Goal: Task Accomplishment & Management: Use online tool/utility

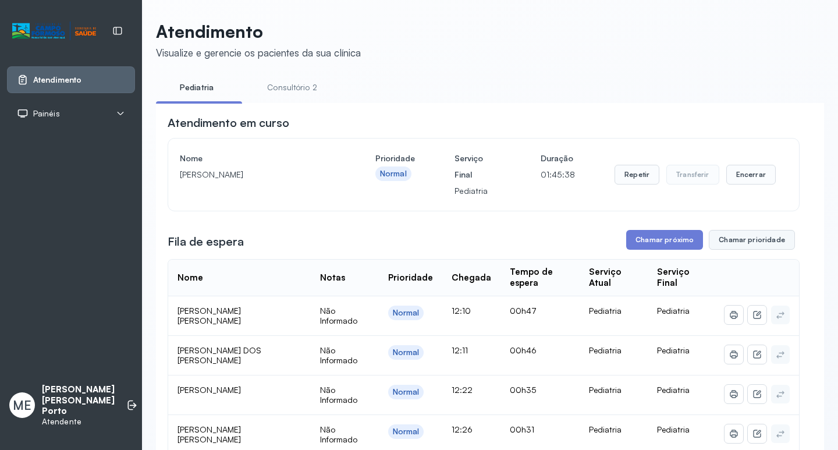
click at [731, 242] on button "Chamar prioridade" at bounding box center [752, 240] width 86 height 20
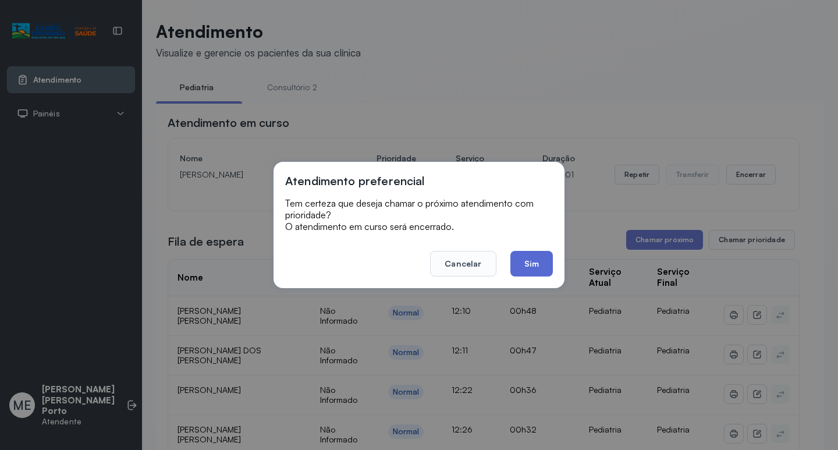
click at [528, 256] on button "Sim" at bounding box center [531, 264] width 42 height 26
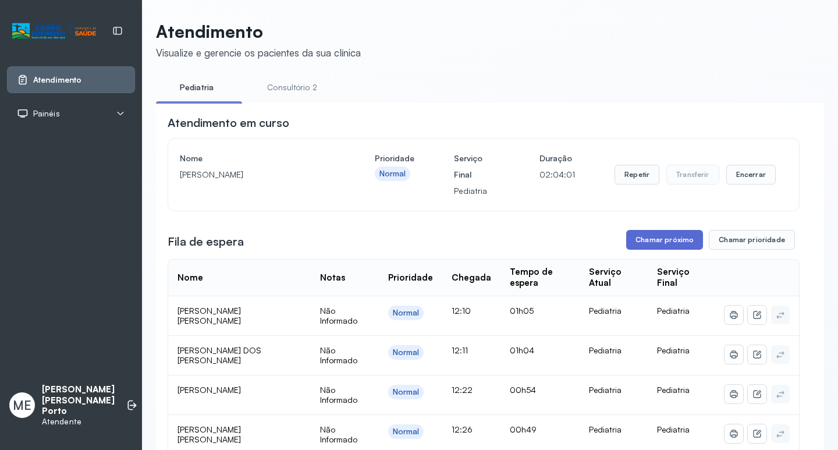
click at [661, 239] on button "Chamar próximo" at bounding box center [664, 240] width 77 height 20
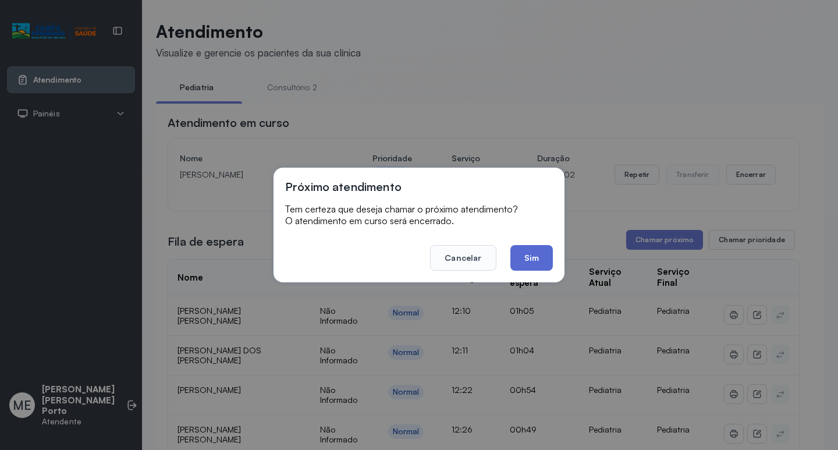
click at [524, 250] on button "Sim" at bounding box center [531, 258] width 42 height 26
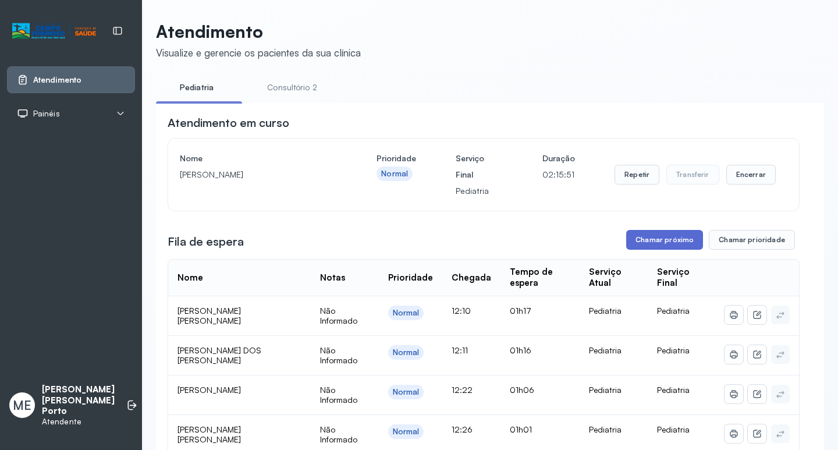
click at [654, 240] on button "Chamar próximo" at bounding box center [664, 240] width 77 height 20
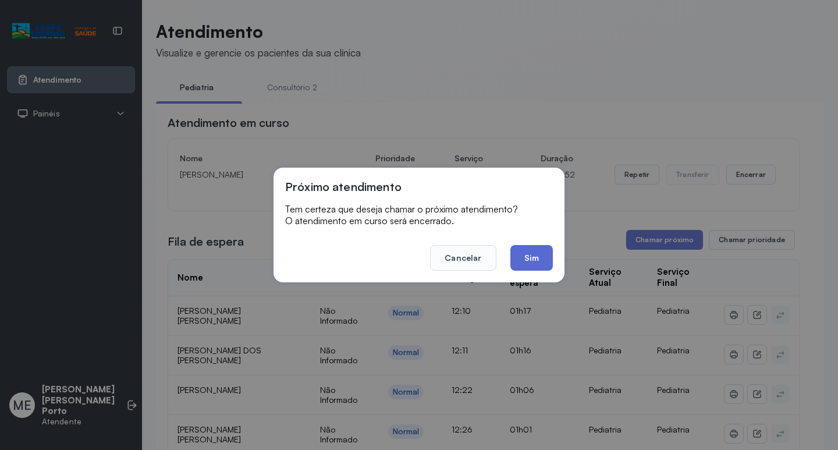
click at [537, 254] on button "Sim" at bounding box center [531, 258] width 42 height 26
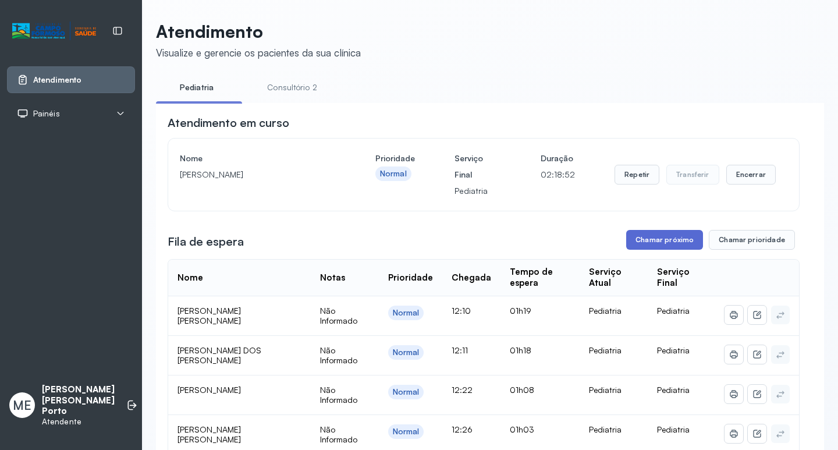
click at [656, 244] on button "Chamar próximo" at bounding box center [664, 240] width 77 height 20
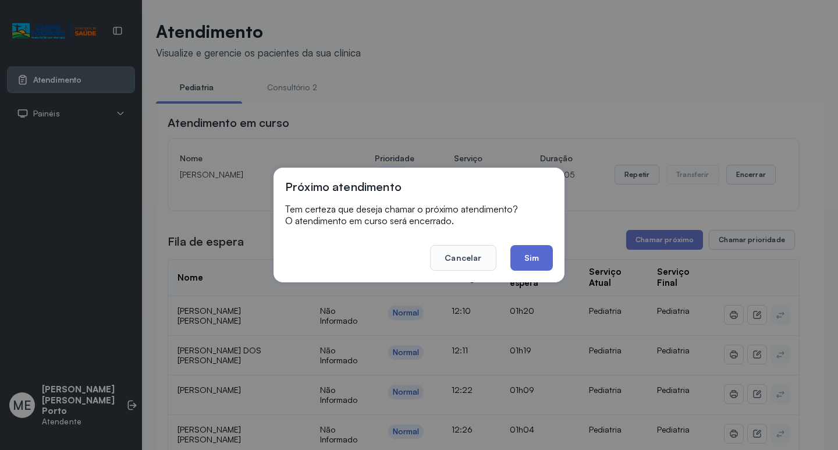
click at [535, 253] on button "Sim" at bounding box center [531, 258] width 42 height 26
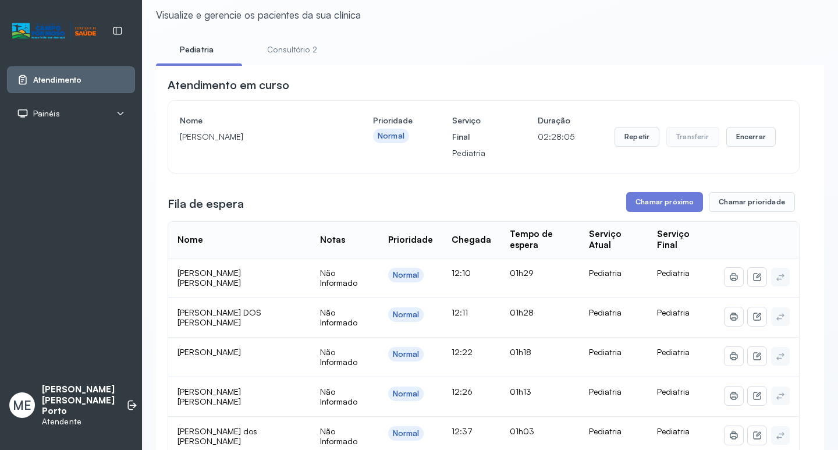
scroll to position [58, 0]
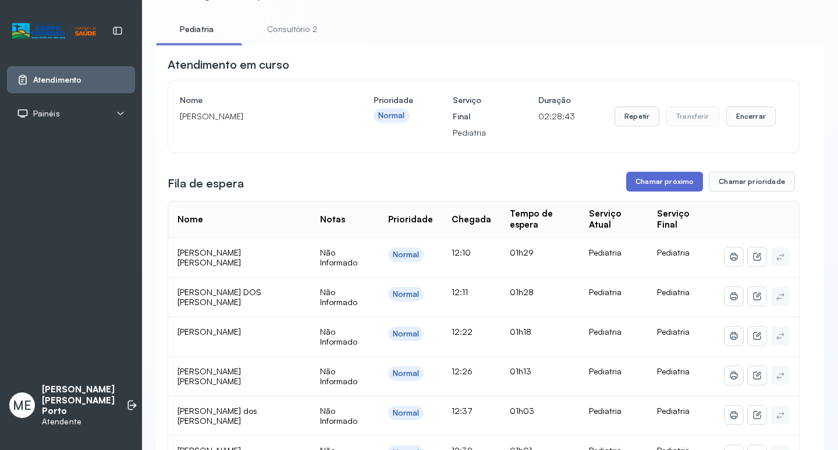
click at [661, 183] on button "Chamar próximo" at bounding box center [664, 182] width 77 height 20
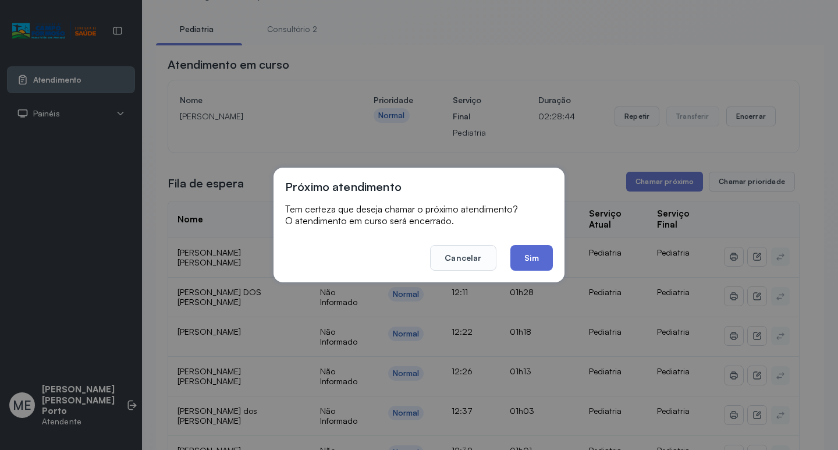
click at [532, 253] on button "Sim" at bounding box center [531, 258] width 42 height 26
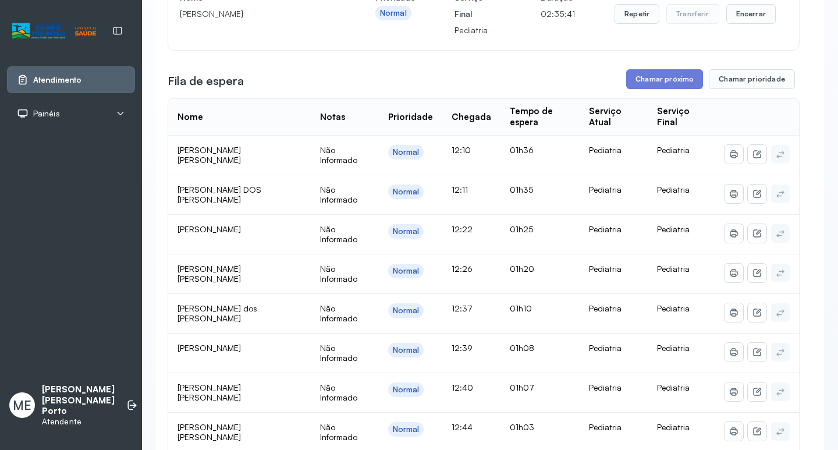
scroll to position [116, 0]
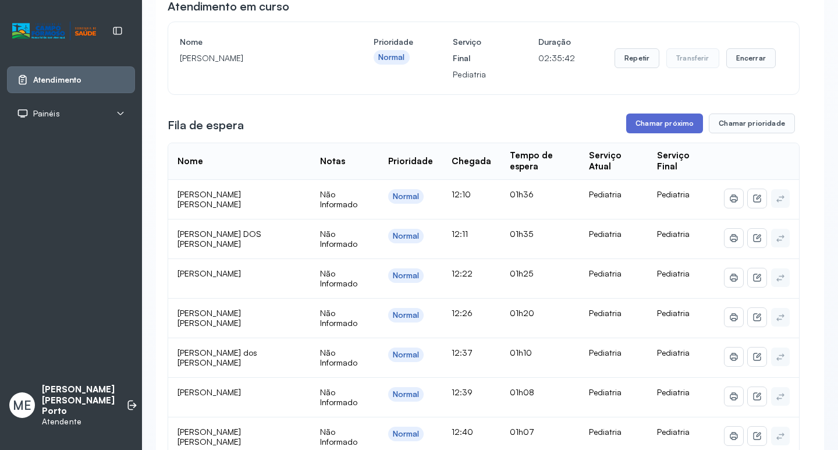
click at [651, 123] on button "Chamar próximo" at bounding box center [664, 123] width 77 height 20
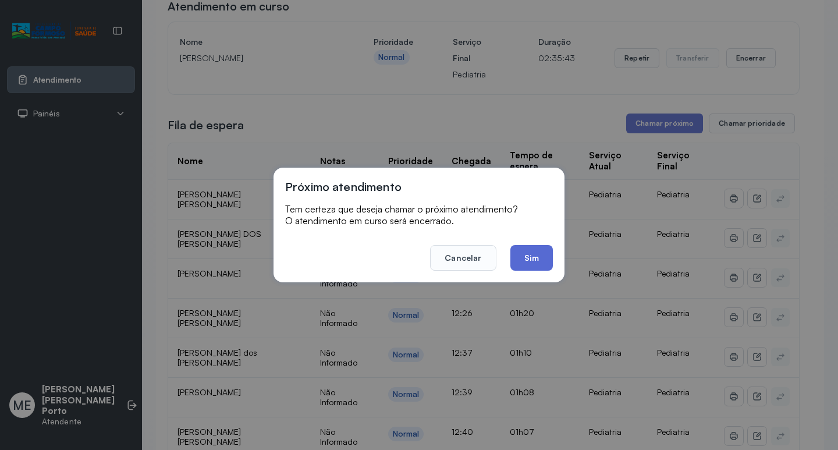
click at [533, 248] on button "Sim" at bounding box center [531, 258] width 42 height 26
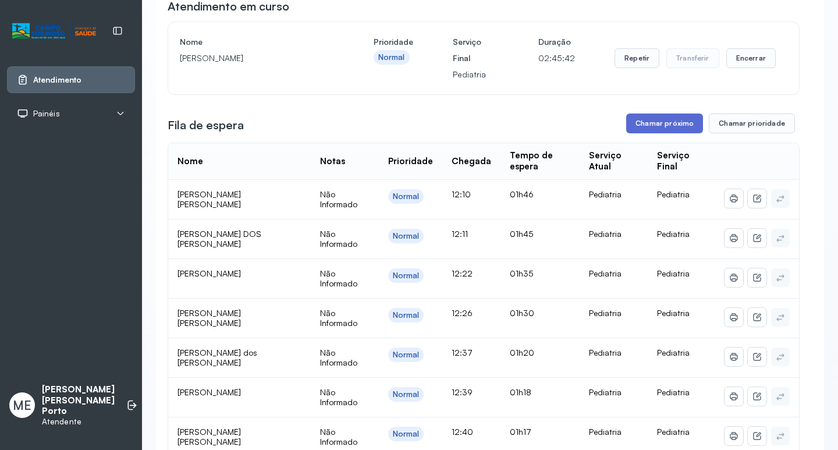
click at [657, 125] on button "Chamar próximo" at bounding box center [664, 123] width 77 height 20
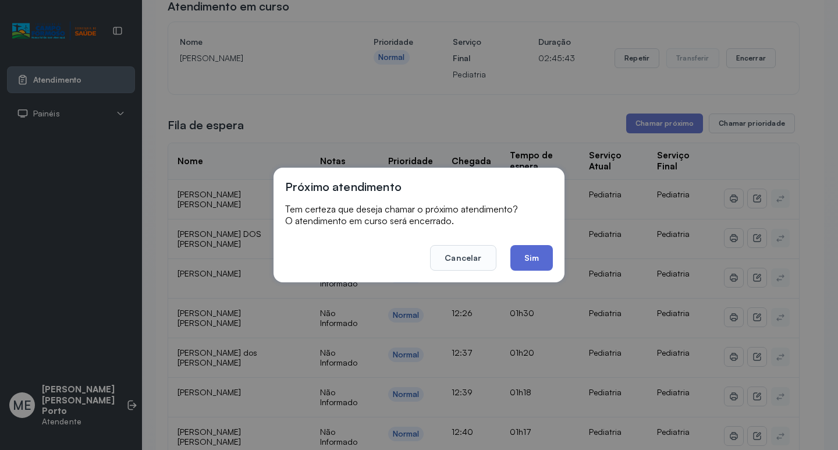
click at [537, 256] on button "Sim" at bounding box center [531, 258] width 42 height 26
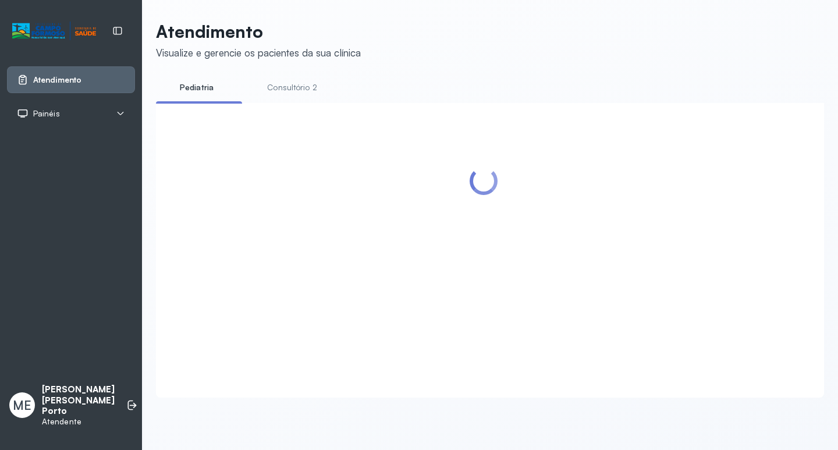
scroll to position [0, 0]
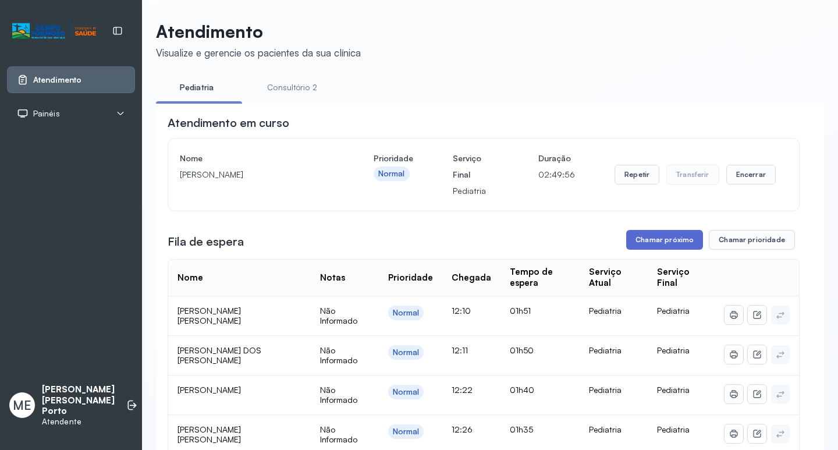
click at [654, 236] on button "Chamar próximo" at bounding box center [664, 240] width 77 height 20
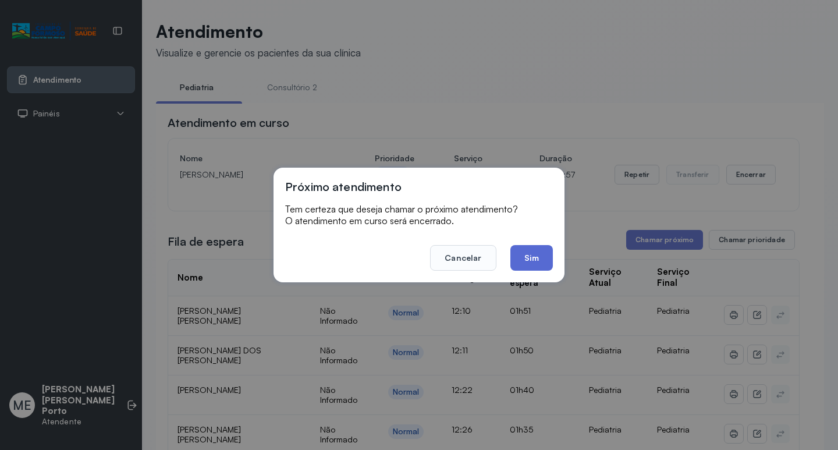
click at [535, 257] on button "Sim" at bounding box center [531, 258] width 42 height 26
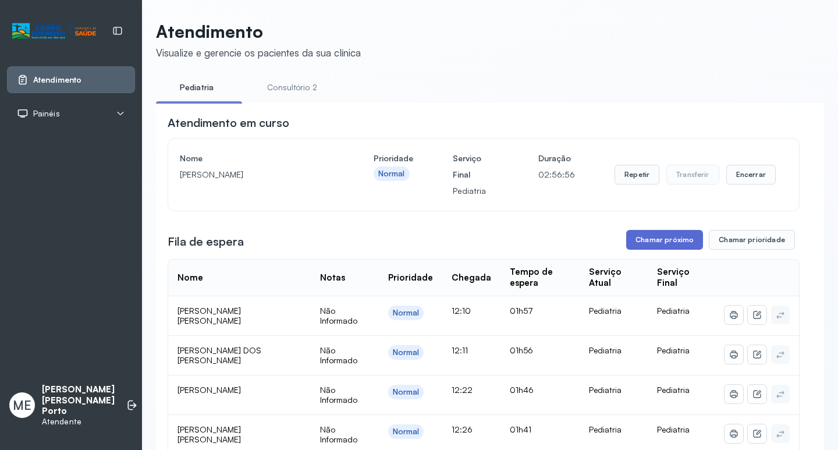
click at [671, 242] on button "Chamar próximo" at bounding box center [664, 240] width 77 height 20
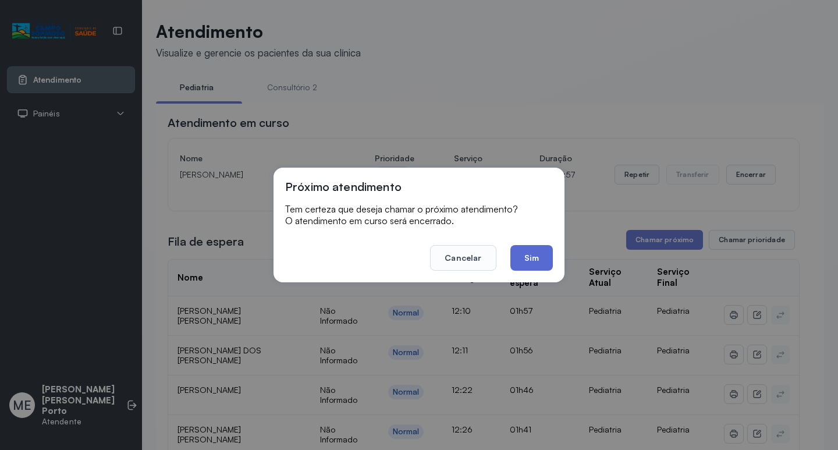
click at [529, 253] on button "Sim" at bounding box center [531, 258] width 42 height 26
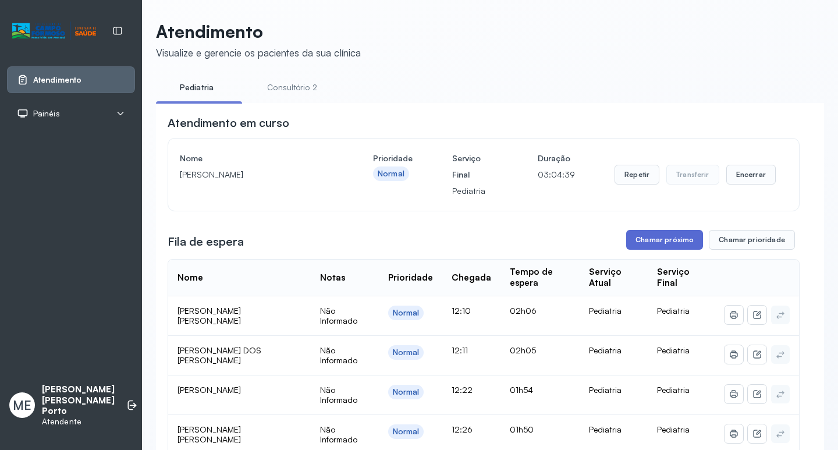
click at [669, 241] on button "Chamar próximo" at bounding box center [664, 240] width 77 height 20
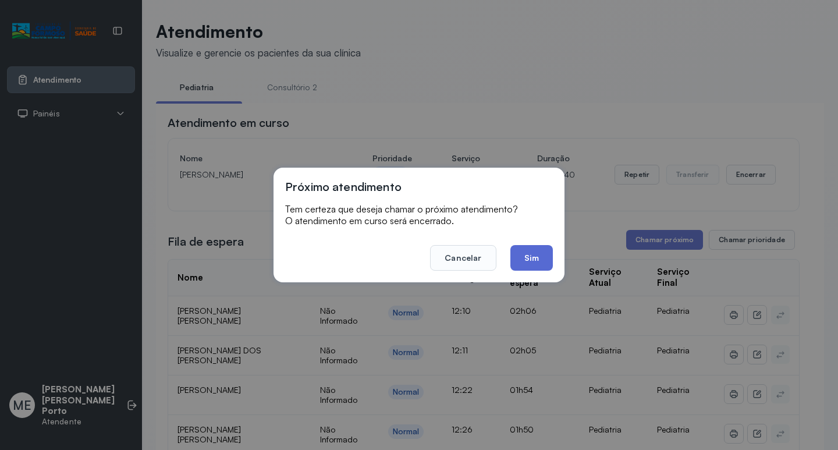
click at [531, 251] on button "Sim" at bounding box center [531, 258] width 42 height 26
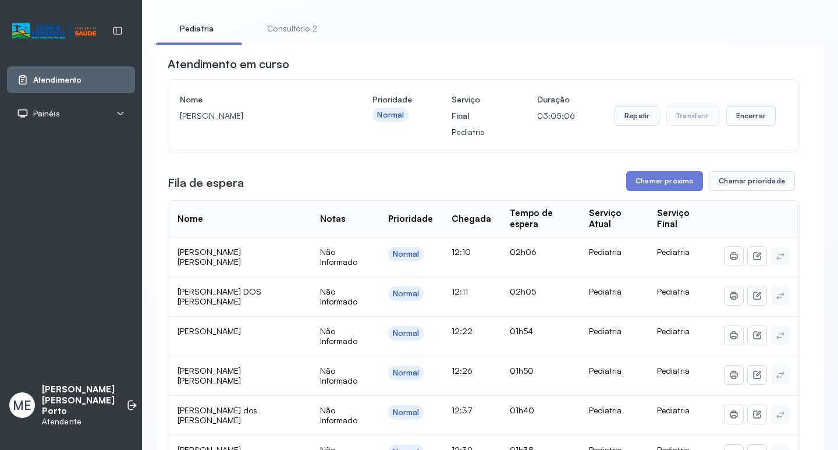
scroll to position [58, 0]
click at [655, 175] on button "Chamar próximo" at bounding box center [664, 182] width 77 height 20
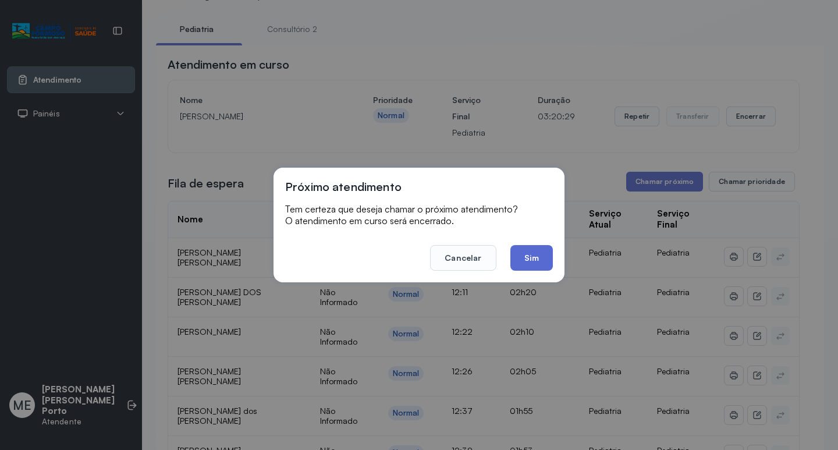
click at [531, 261] on button "Sim" at bounding box center [531, 258] width 42 height 26
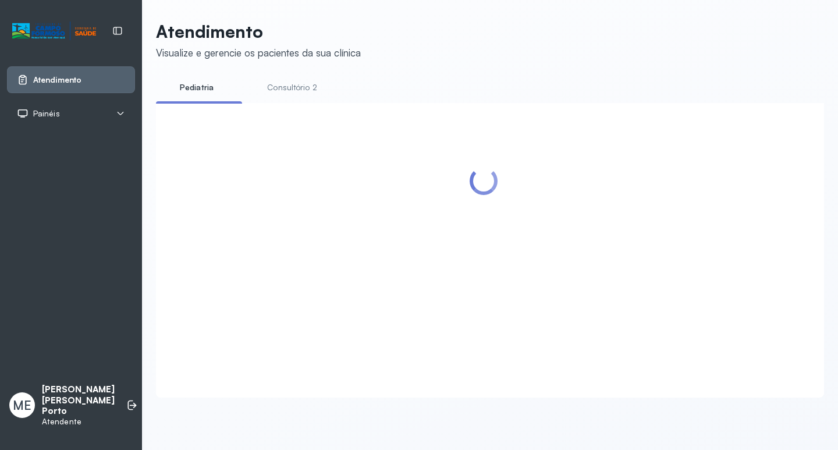
scroll to position [0, 0]
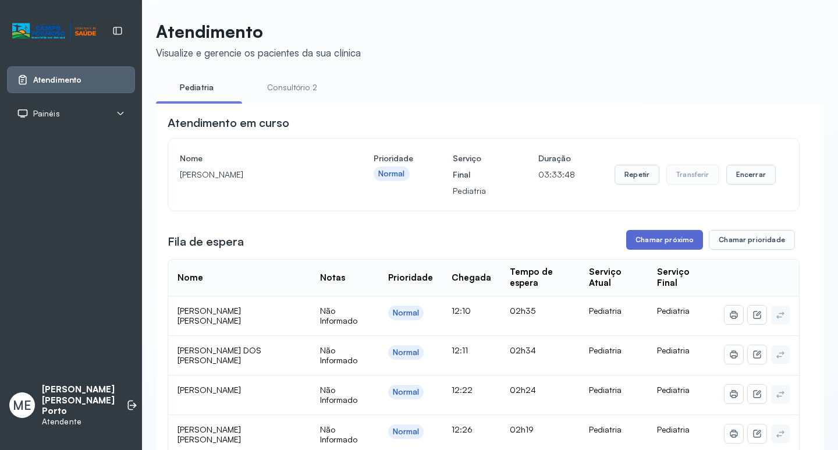
click at [676, 245] on button "Chamar próximo" at bounding box center [664, 240] width 77 height 20
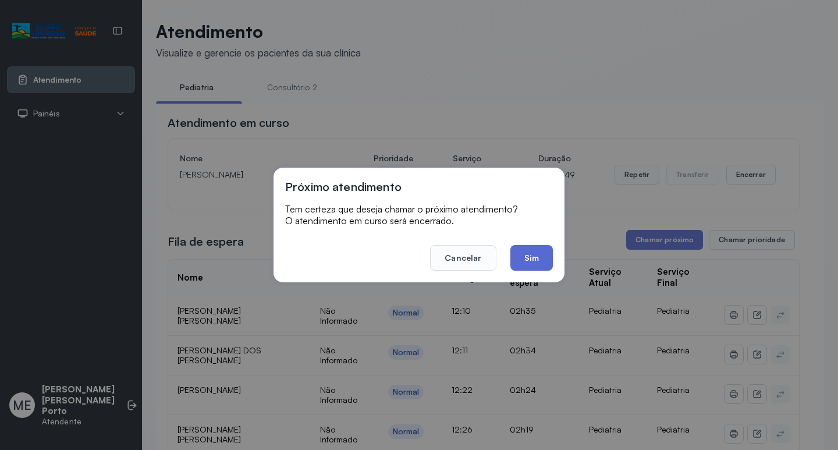
click at [536, 255] on button "Sim" at bounding box center [531, 258] width 42 height 26
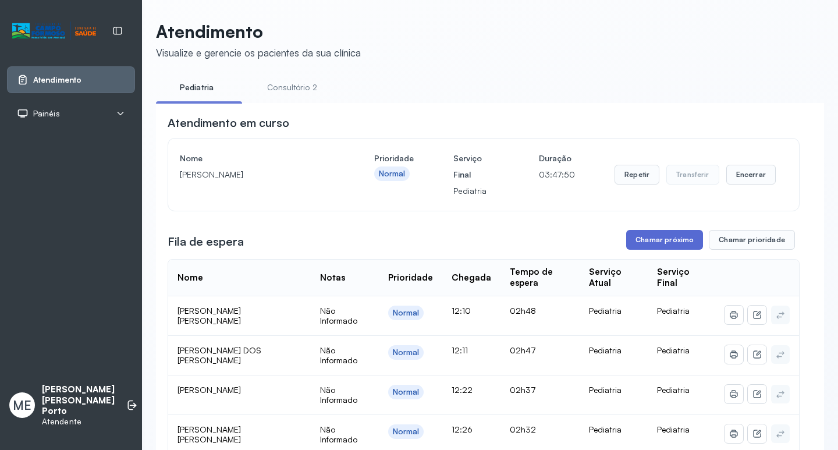
click at [645, 237] on button "Chamar próximo" at bounding box center [664, 240] width 77 height 20
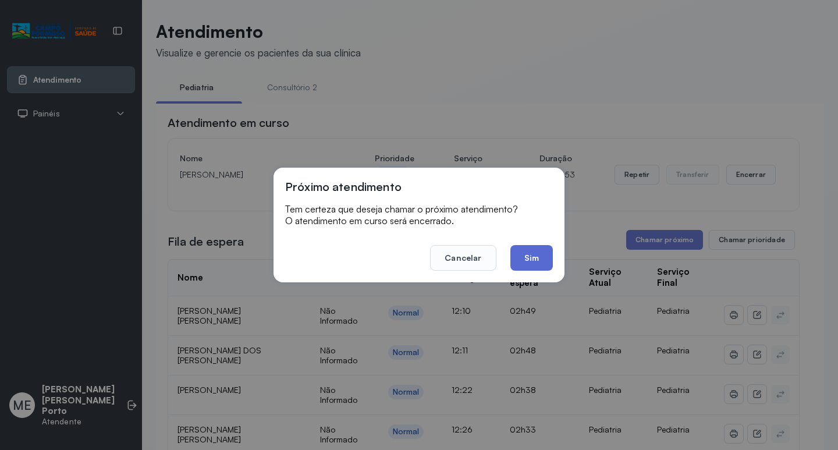
click at [533, 255] on button "Sim" at bounding box center [531, 258] width 42 height 26
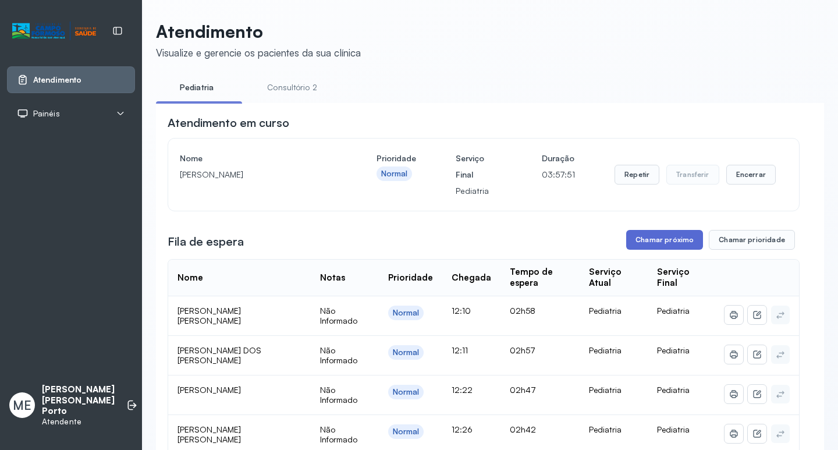
click at [648, 242] on button "Chamar próximo" at bounding box center [664, 240] width 77 height 20
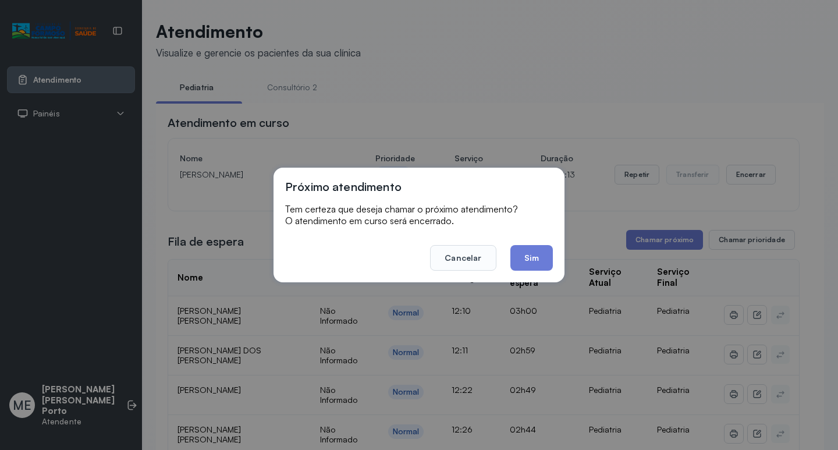
click at [533, 254] on button "Sim" at bounding box center [531, 258] width 42 height 26
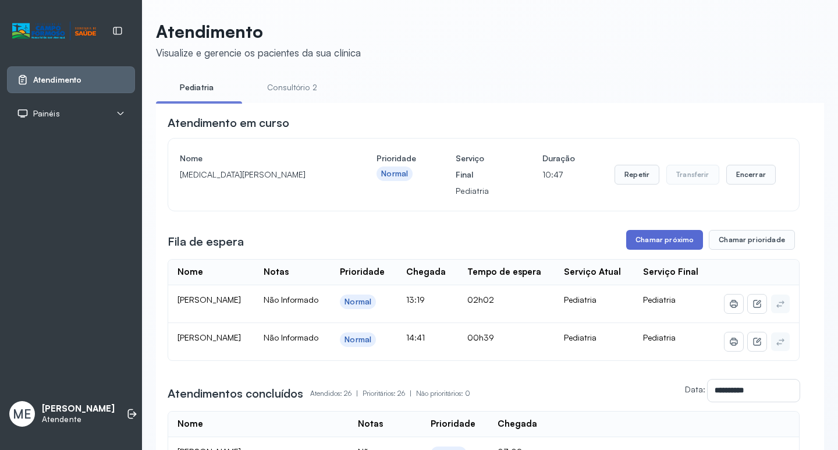
click at [651, 242] on button "Chamar próximo" at bounding box center [664, 240] width 77 height 20
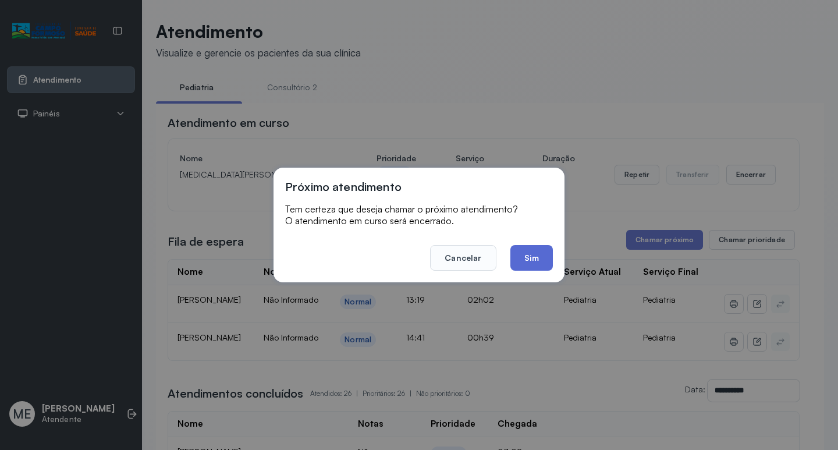
click at [532, 253] on button "Sim" at bounding box center [531, 258] width 42 height 26
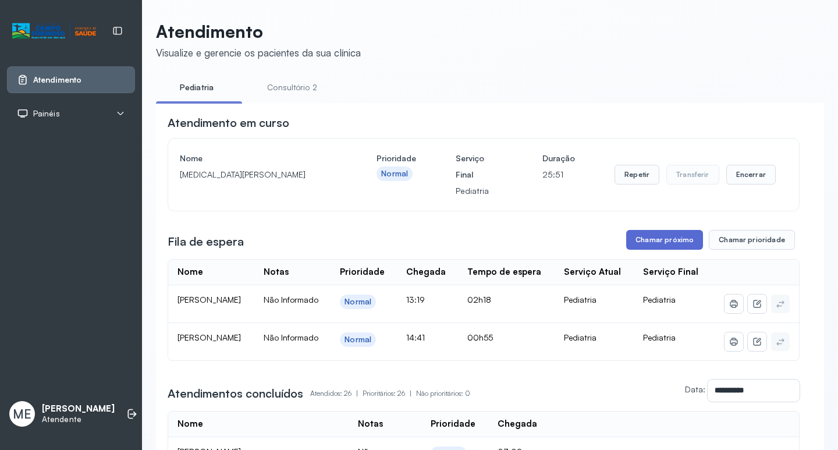
click at [677, 235] on button "Chamar próximo" at bounding box center [664, 240] width 77 height 20
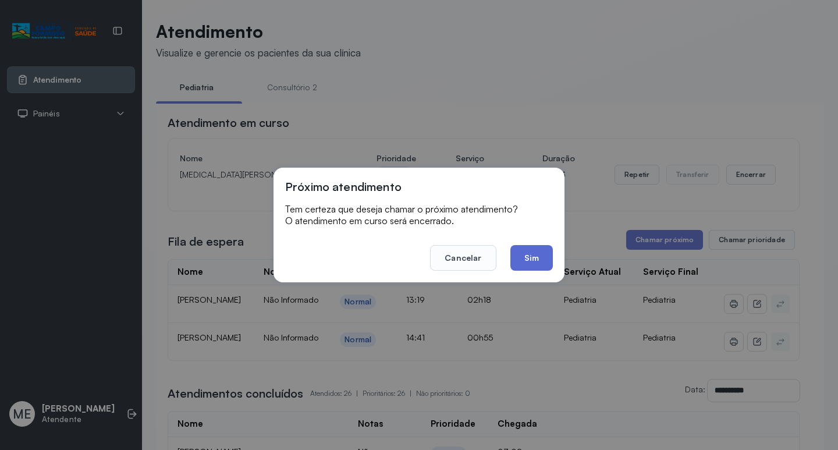
click at [536, 250] on button "Sim" at bounding box center [531, 258] width 42 height 26
